Goal: Task Accomplishment & Management: Manage account settings

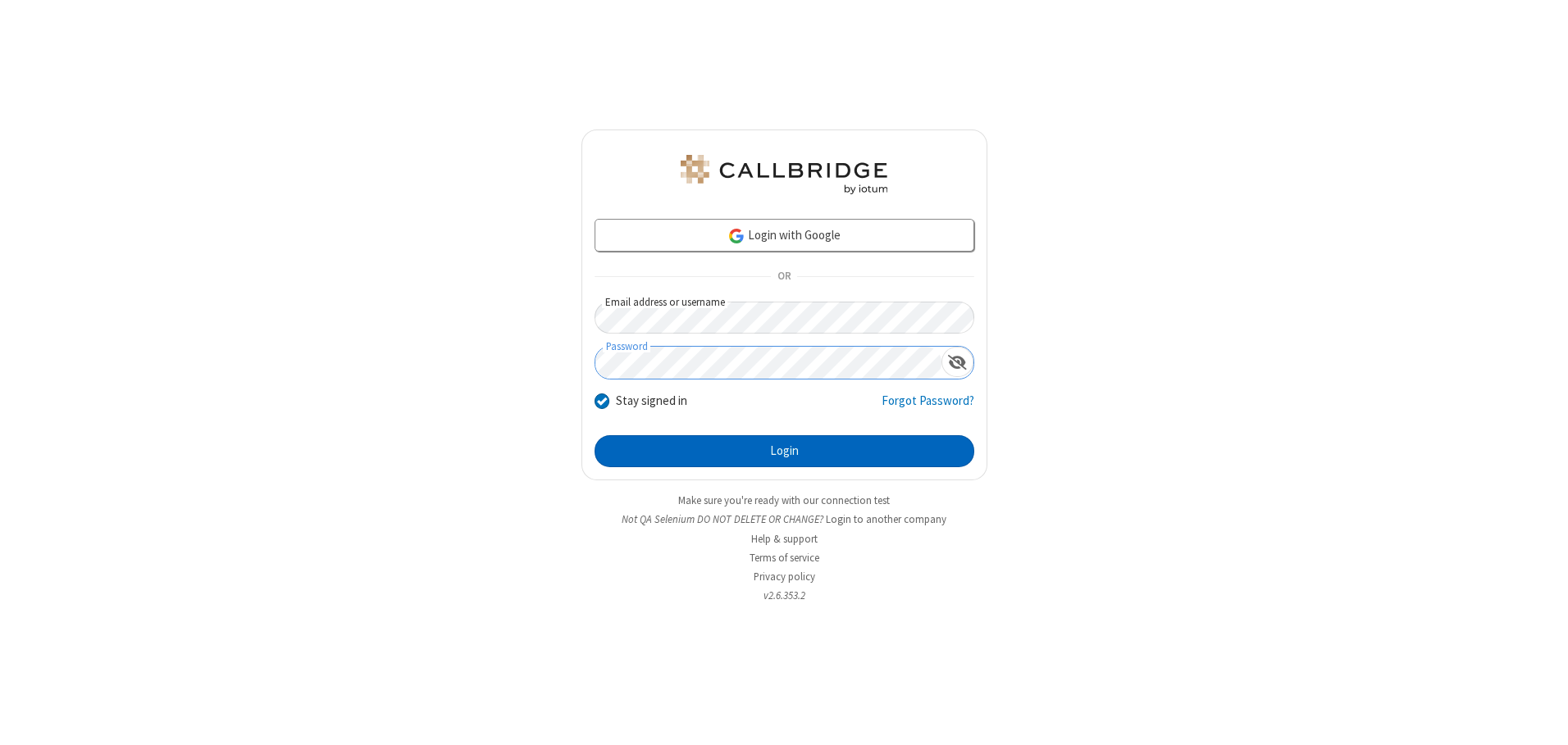
click at [784, 451] on button "Login" at bounding box center [784, 452] width 379 height 33
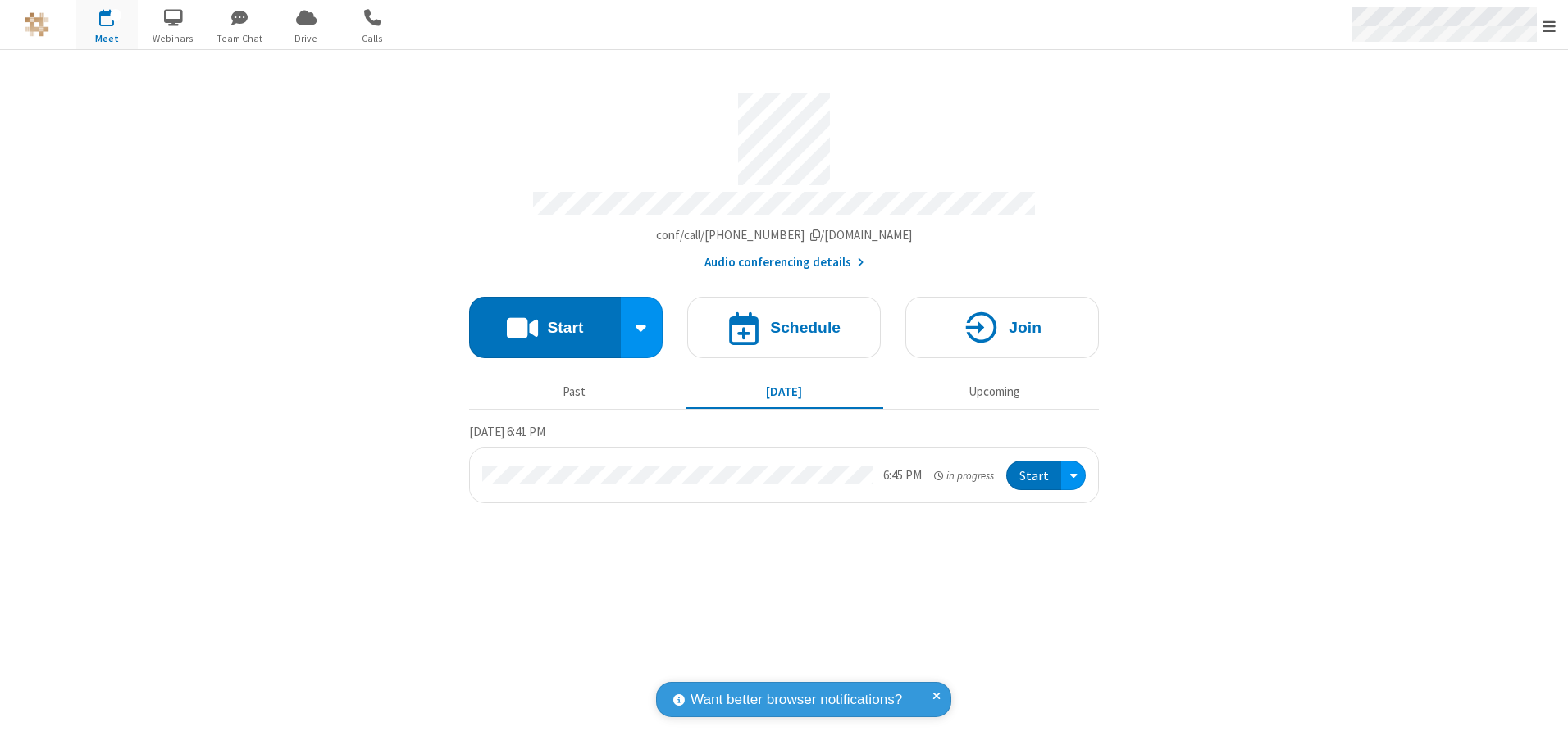
click at [1549, 25] on span "Open menu" at bounding box center [1548, 26] width 14 height 16
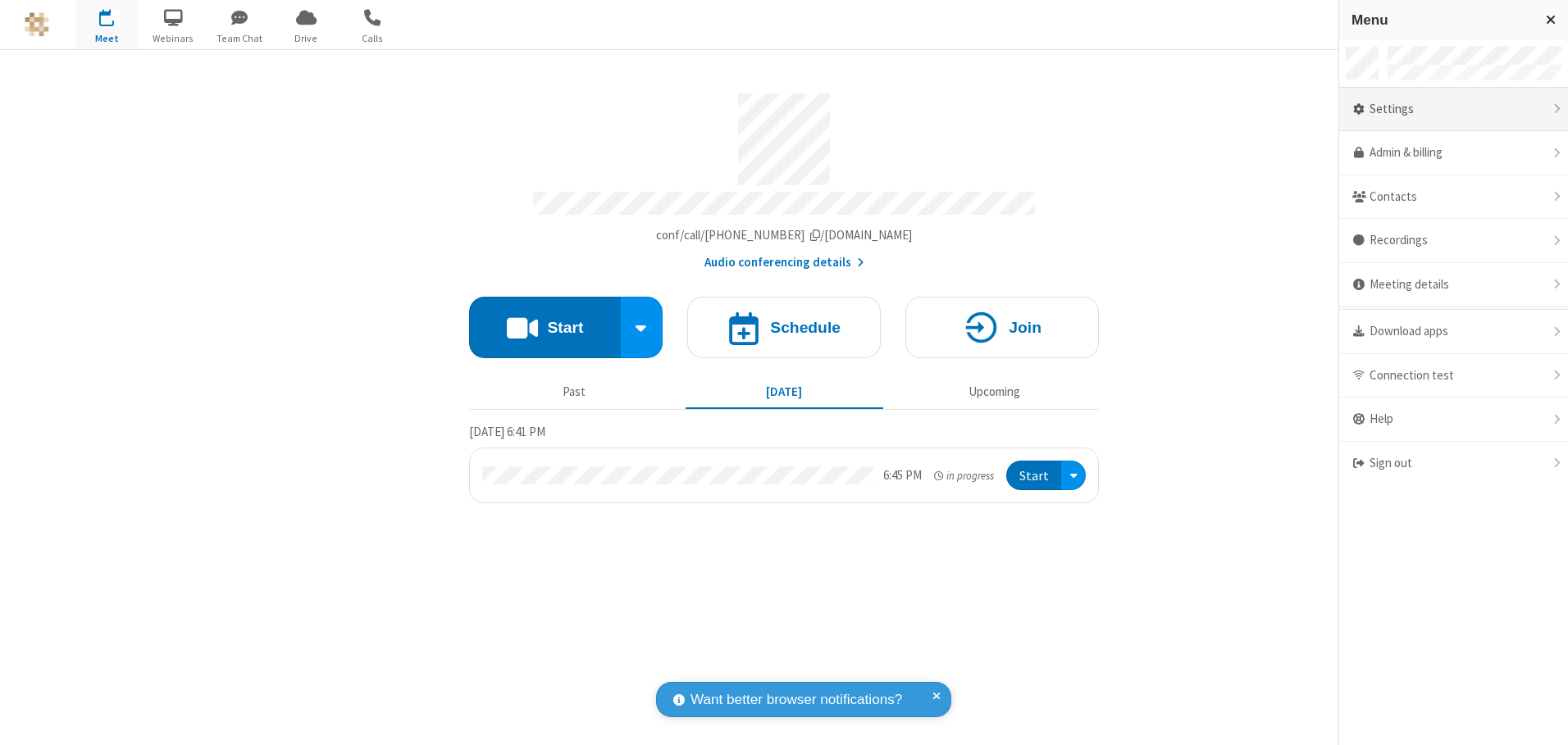
click at [1453, 109] on div "Settings" at bounding box center [1452, 109] width 229 height 44
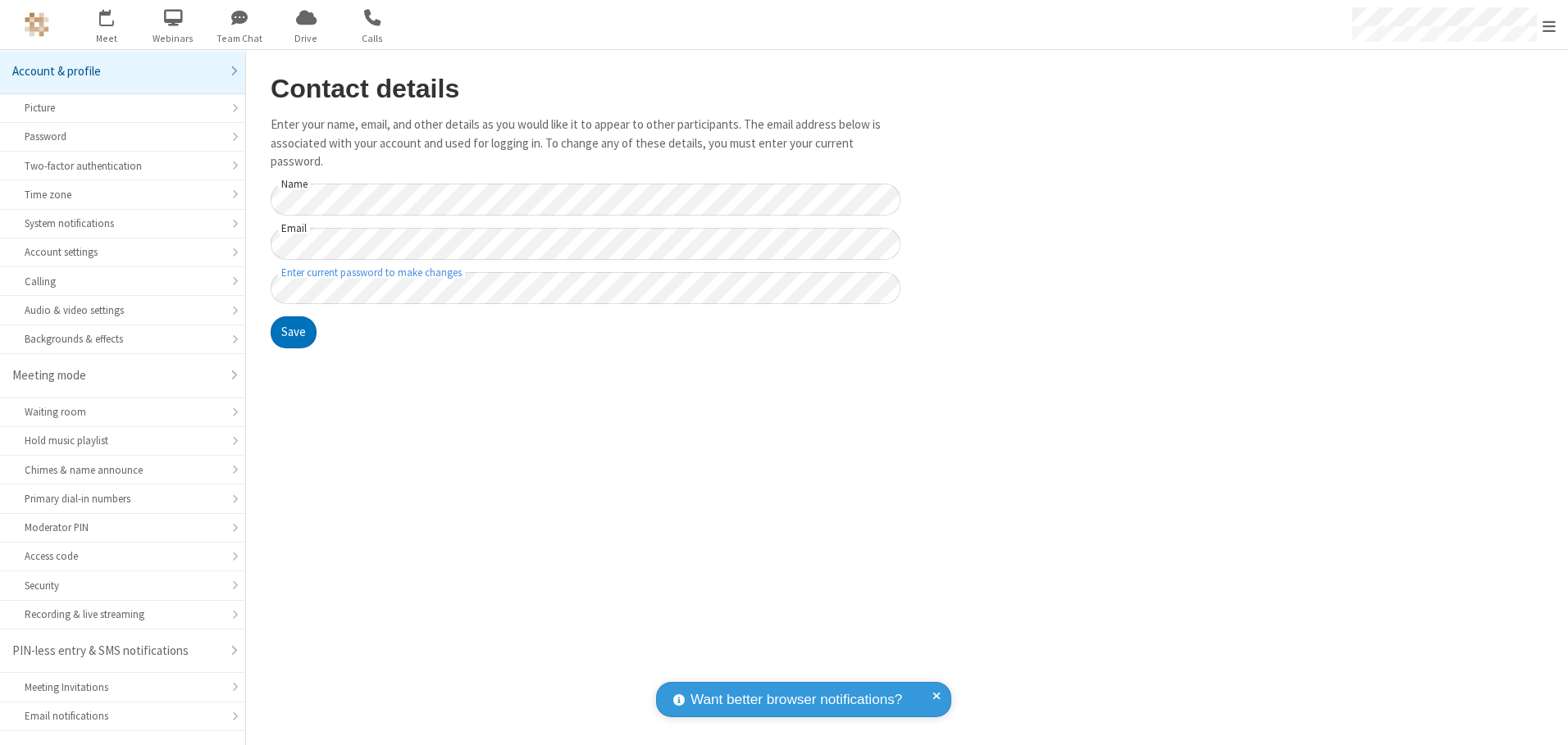
scroll to position [29, 0]
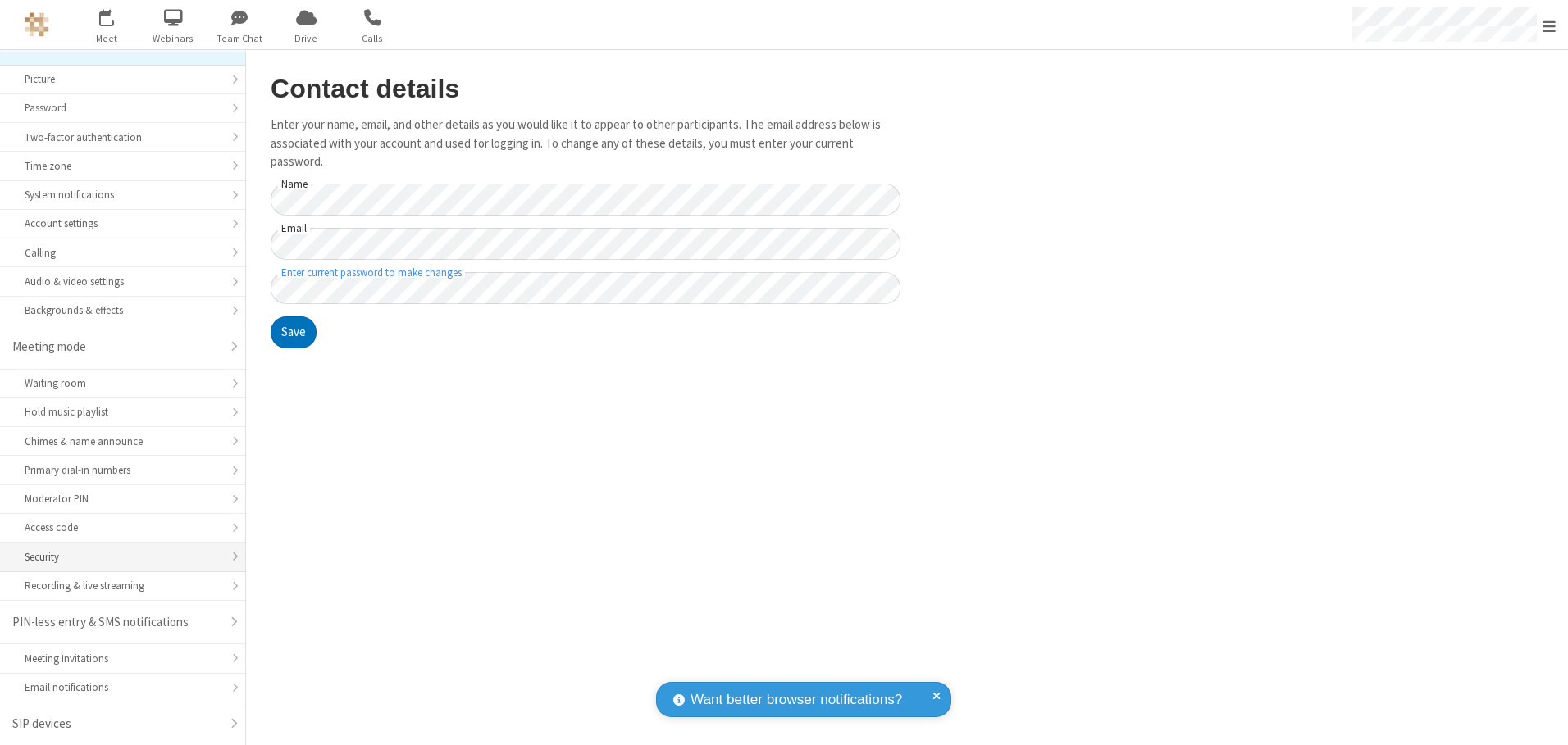
click at [117, 556] on div "Security" at bounding box center [122, 556] width 196 height 15
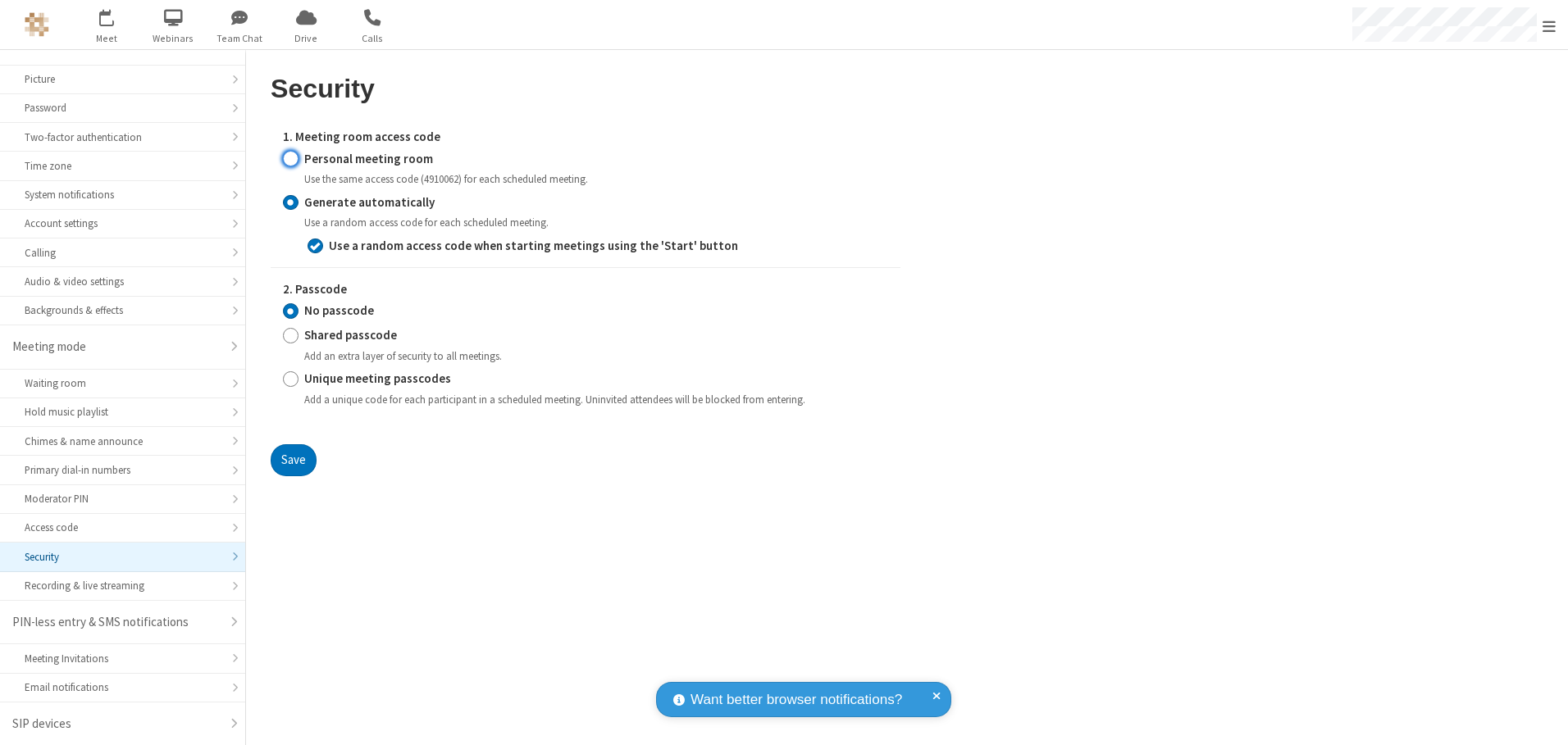
click at [290, 158] on input "Personal meeting room" at bounding box center [290, 158] width 15 height 17
radio input "true"
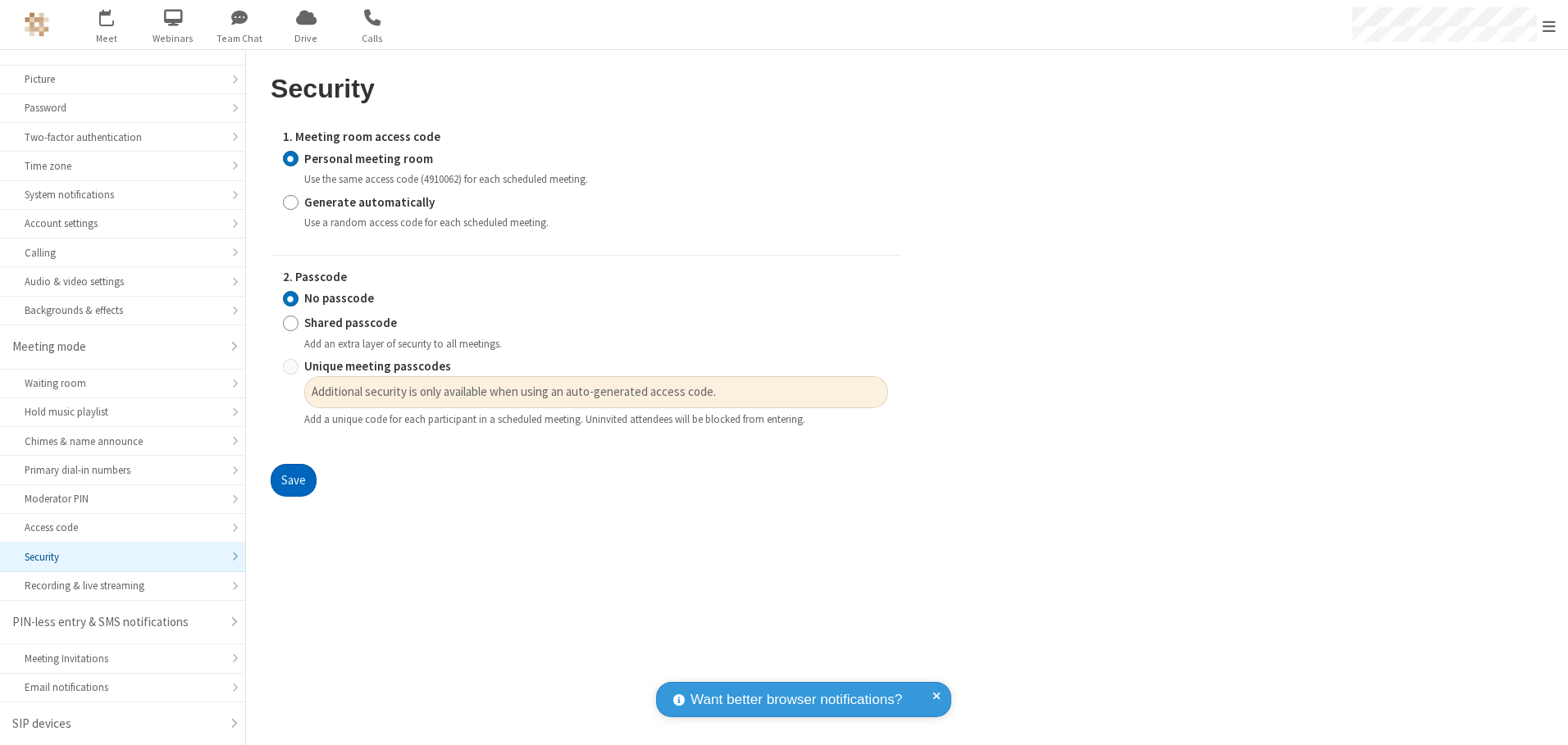
click at [293, 480] on button "Save" at bounding box center [294, 480] width 46 height 33
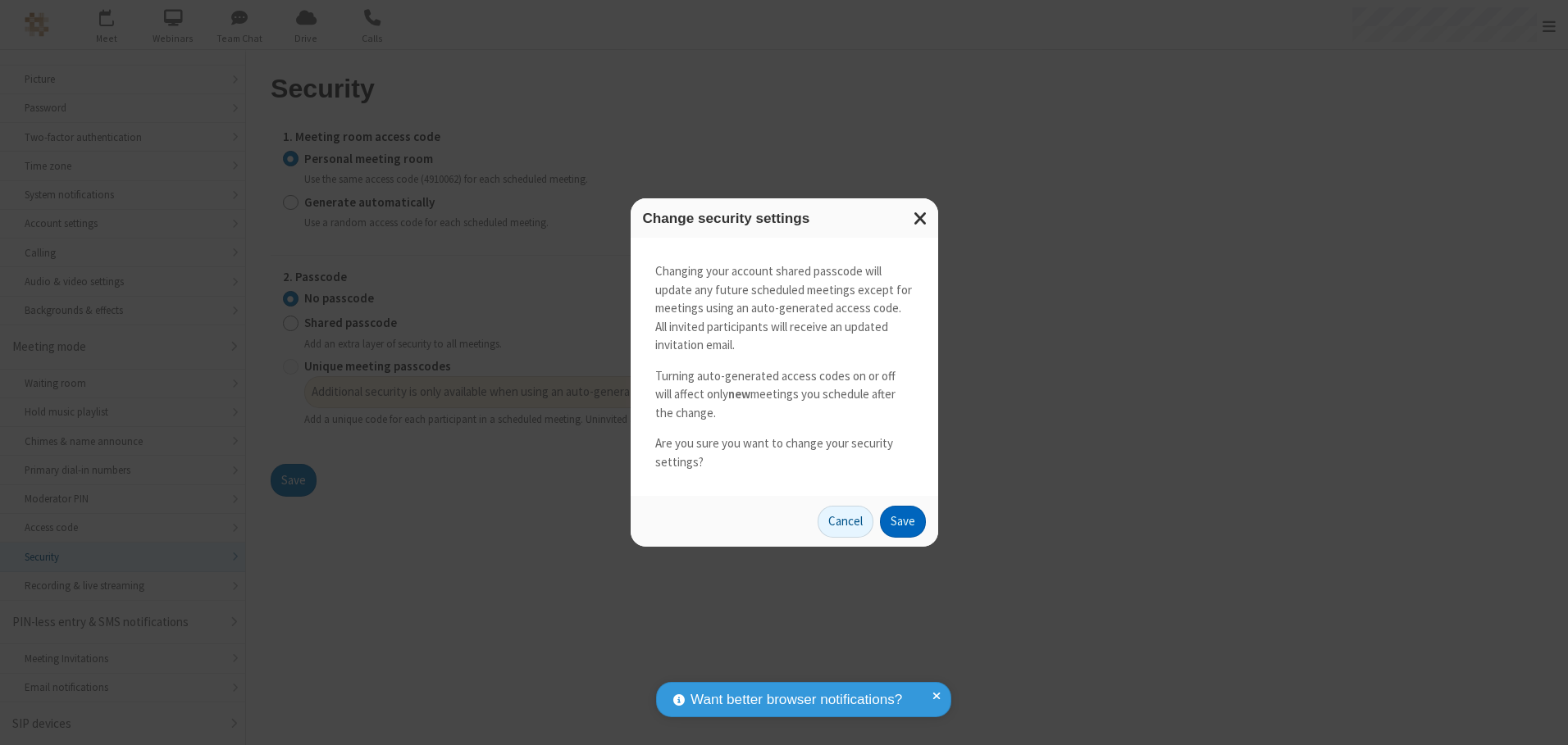
click at [902, 521] on button "Save" at bounding box center [902, 522] width 46 height 33
